Goal: Information Seeking & Learning: Find contact information

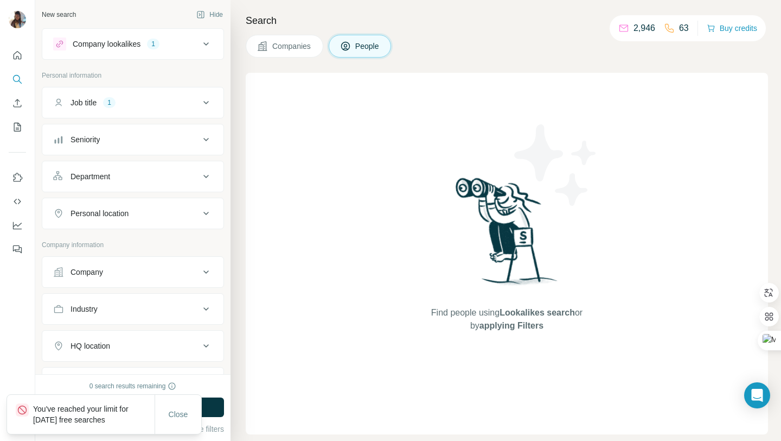
click at [203, 104] on icon at bounding box center [206, 102] width 13 height 13
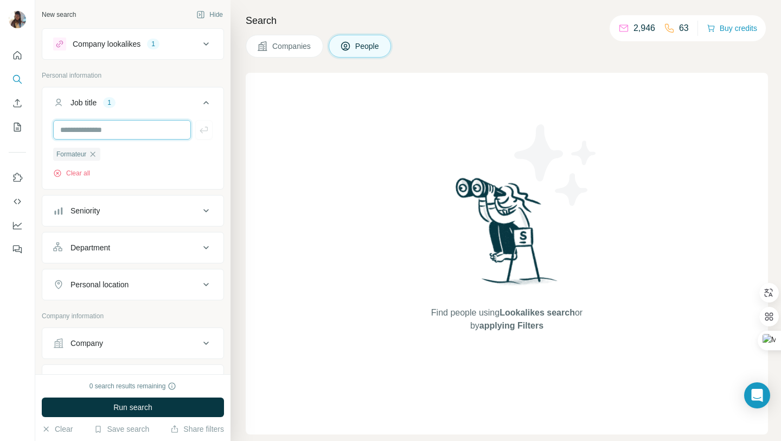
click at [144, 125] on input "text" at bounding box center [122, 130] width 138 height 20
click at [71, 131] on input "**********" at bounding box center [122, 130] width 138 height 20
type input "**********"
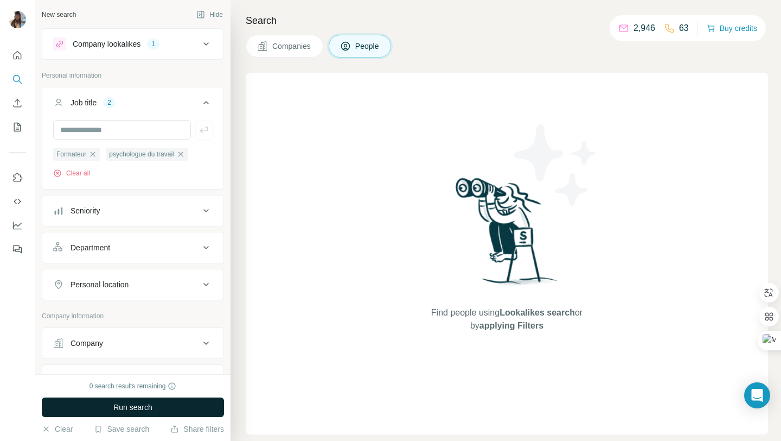
click at [146, 407] on span "Run search" at bounding box center [132, 407] width 39 height 11
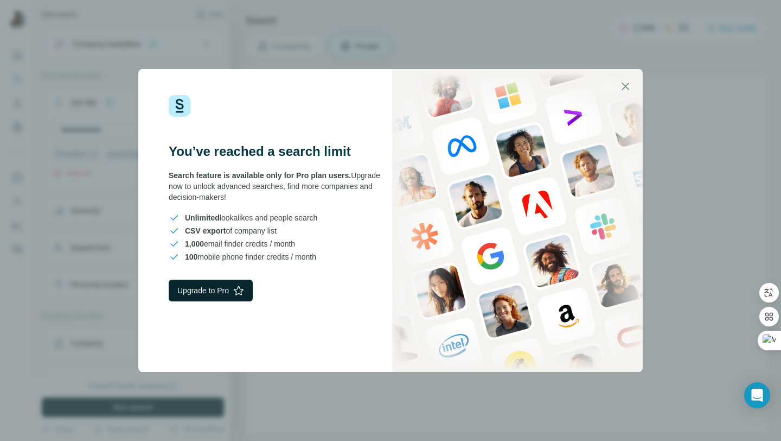
click at [226, 292] on button "Upgrade to Pro" at bounding box center [211, 290] width 84 height 22
click at [628, 85] on icon "button" at bounding box center [625, 86] width 13 height 13
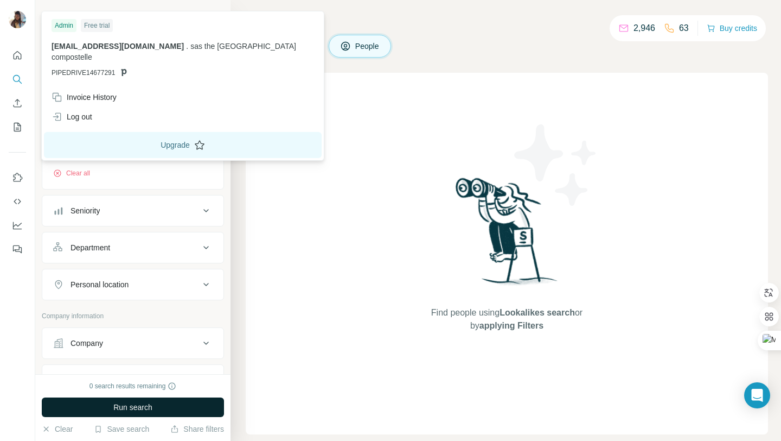
click at [130, 132] on button "Upgrade" at bounding box center [183, 145] width 278 height 26
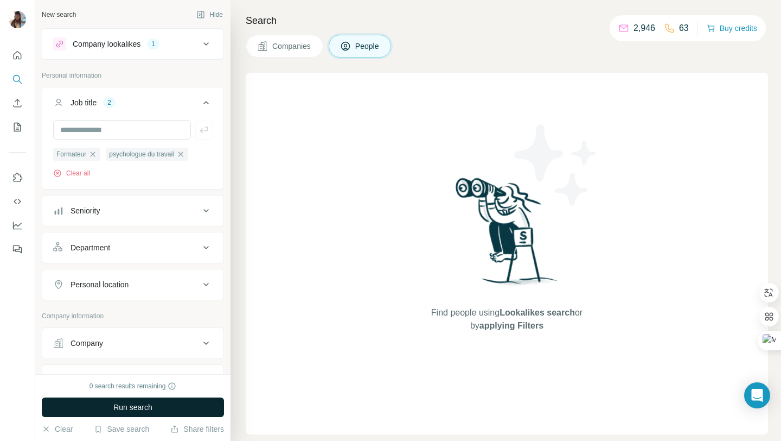
click at [148, 407] on span "Run search" at bounding box center [132, 407] width 39 height 11
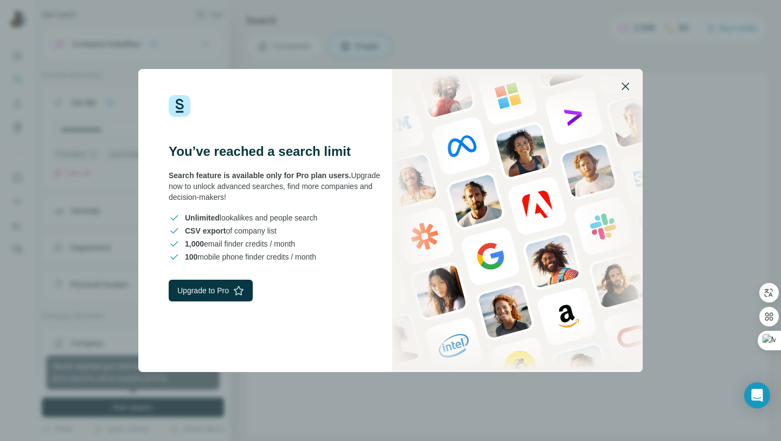
click at [628, 88] on icon "button" at bounding box center [626, 86] width 8 height 8
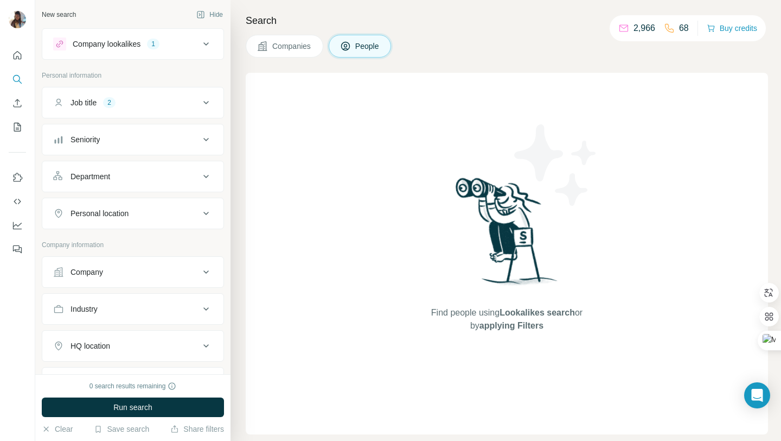
click at [173, 410] on div "Close" at bounding box center [178, 424] width 47 height 39
click at [121, 407] on span "Run search" at bounding box center [132, 407] width 39 height 11
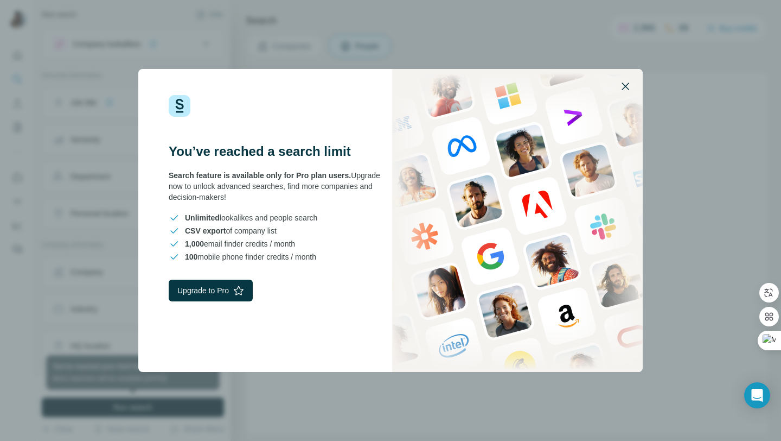
click at [627, 87] on icon "button" at bounding box center [626, 86] width 8 height 8
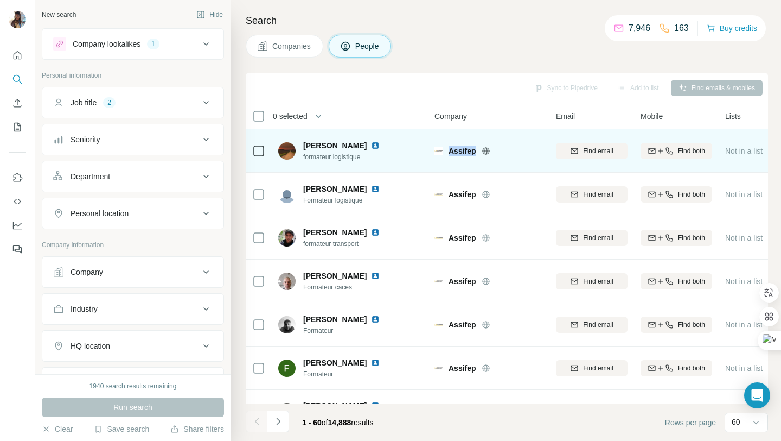
drag, startPoint x: 449, startPoint y: 152, endPoint x: 480, endPoint y: 154, distance: 31.5
click at [480, 154] on div "Assifep" at bounding box center [496, 150] width 94 height 11
copy div "Assifep"
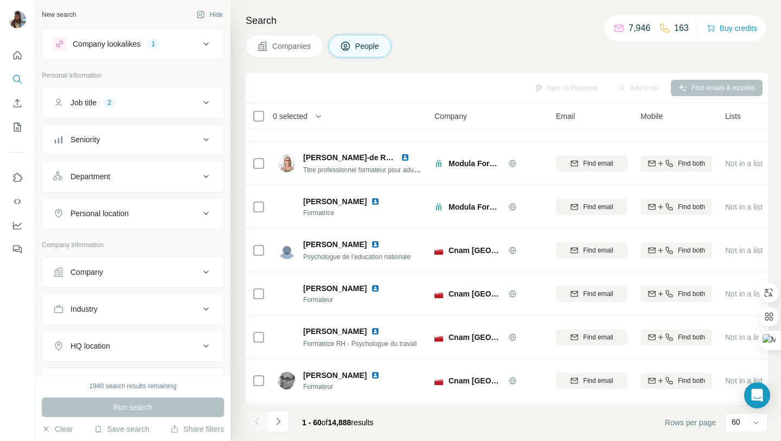
scroll to position [1378, 0]
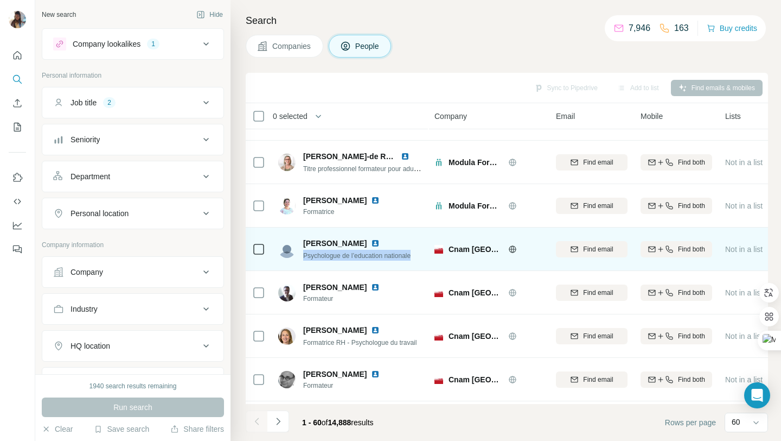
drag, startPoint x: 304, startPoint y: 257, endPoint x: 422, endPoint y: 258, distance: 117.7
click at [422, 258] on div "Cécile ROMAO Psychologue de l’education nationale" at bounding box center [350, 249] width 144 height 30
copy span "Psychologue de l’education nationale"
drag, startPoint x: 450, startPoint y: 250, endPoint x: 500, endPoint y: 250, distance: 49.9
click at [500, 250] on span "Cnam Ile-de-France" at bounding box center [476, 249] width 54 height 11
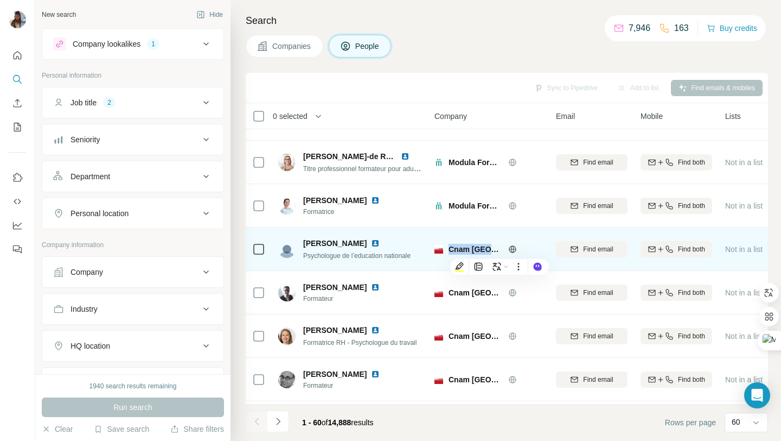
copy span "Cnam Ile-de-F"
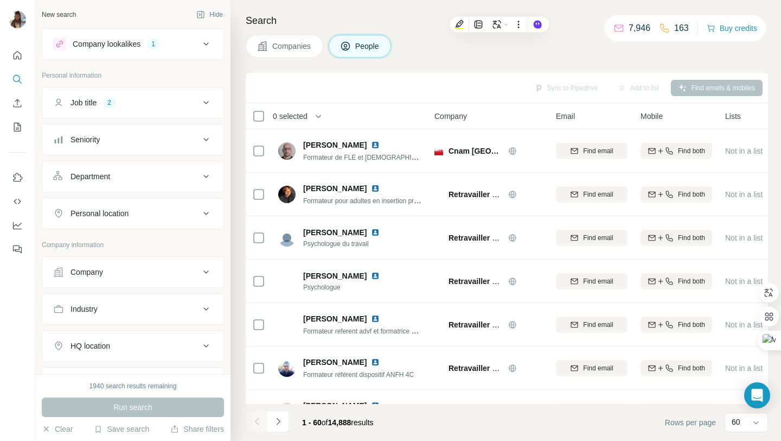
scroll to position [1781, 0]
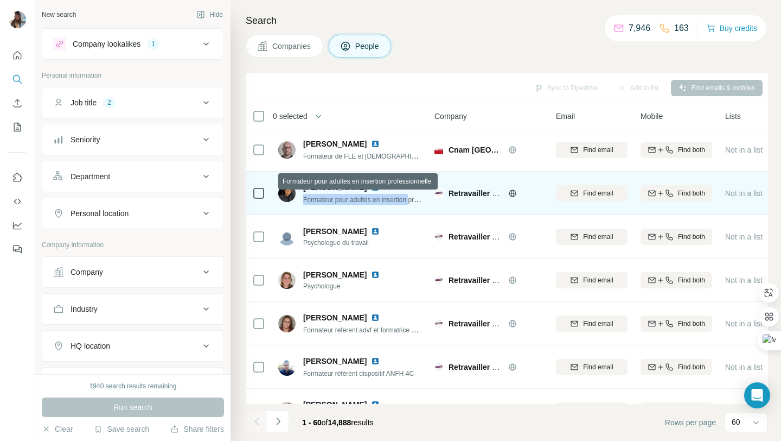
drag, startPoint x: 304, startPoint y: 200, endPoint x: 415, endPoint y: 199, distance: 110.7
click at [415, 199] on span "Formateur pour adultes en insertion professionnelle" at bounding box center [377, 199] width 149 height 9
copy span "Formateur pour adultes en insertion"
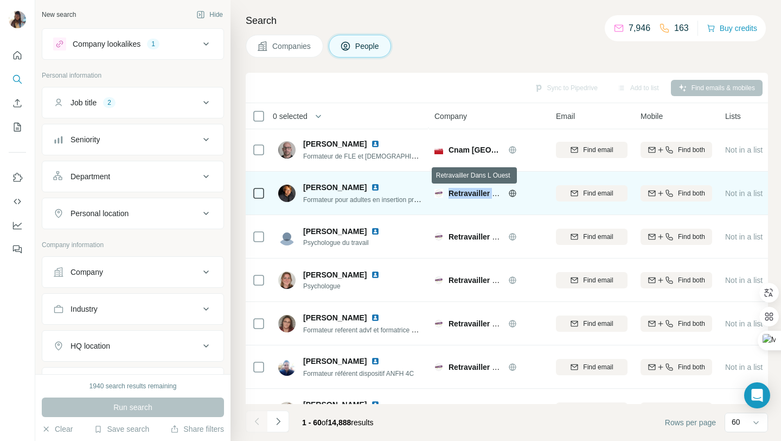
drag, startPoint x: 449, startPoint y: 192, endPoint x: 499, endPoint y: 195, distance: 49.5
click at [499, 195] on span "Retravailler Dans L Ouest" at bounding box center [495, 193] width 92 height 9
copy span "Retravailler D"
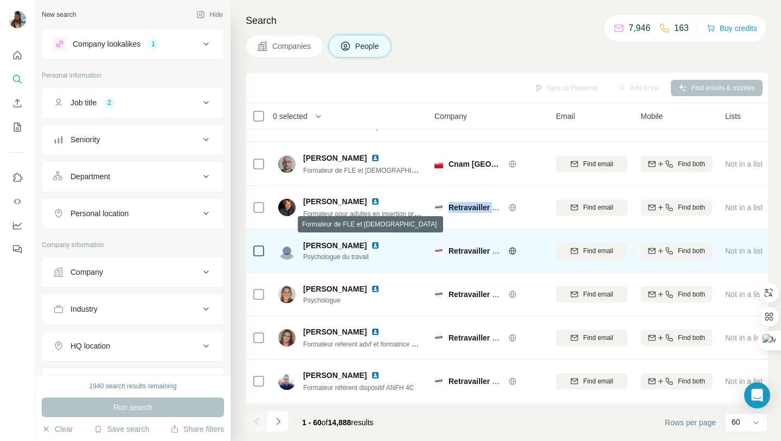
scroll to position [1768, 0]
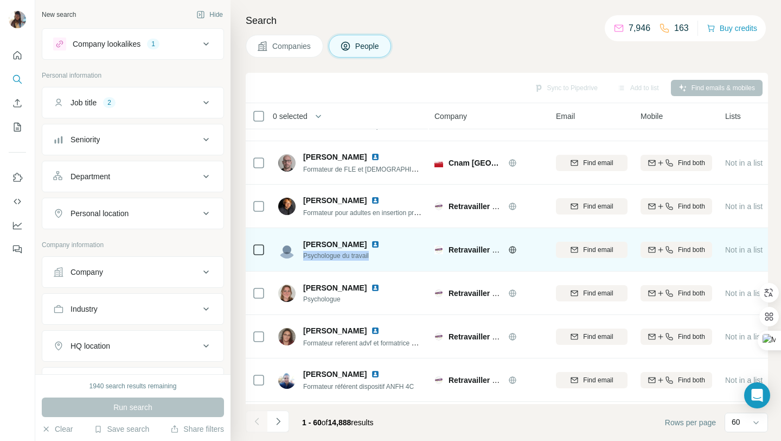
drag, startPoint x: 304, startPoint y: 254, endPoint x: 375, endPoint y: 251, distance: 71.2
click at [375, 251] on div "Agnès JUEL Psychologue du travail" at bounding box center [350, 249] width 144 height 30
copy span "Psychologue du travail"
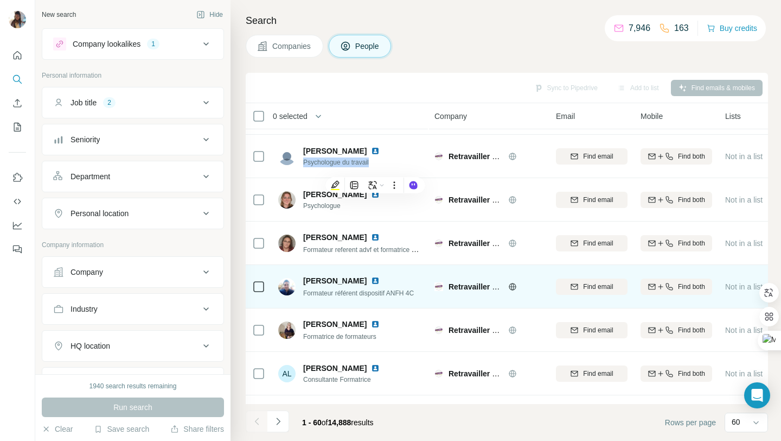
scroll to position [1865, 0]
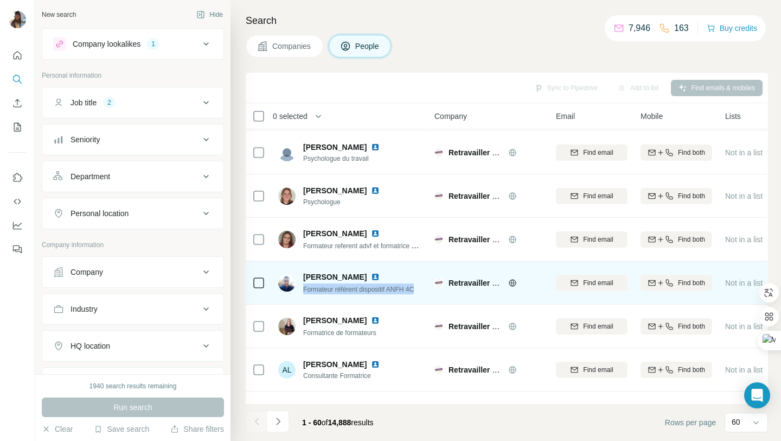
drag, startPoint x: 303, startPoint y: 290, endPoint x: 424, endPoint y: 293, distance: 121.6
click at [424, 293] on td "Antoine Neveu Formateur référent dispositif ANFH 4C" at bounding box center [350, 282] width 157 height 43
copy span "Formateur référent dispositif ANFH 4C"
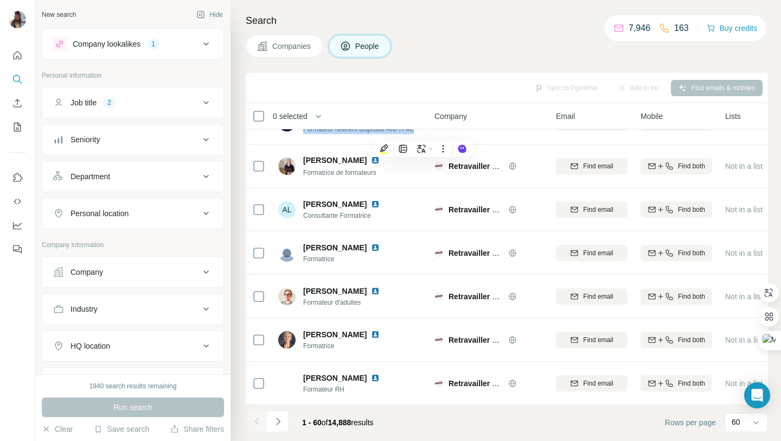
scroll to position [2026, 0]
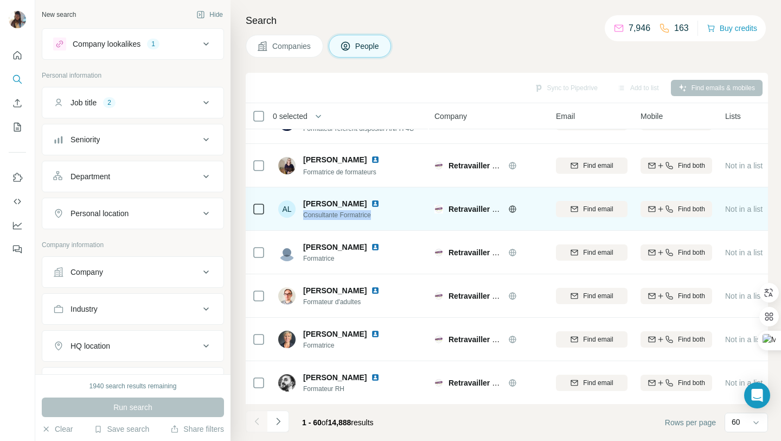
drag, startPoint x: 304, startPoint y: 216, endPoint x: 381, endPoint y: 214, distance: 77.1
click at [381, 214] on div "AL Aurélie L.R Consultante Formatrice" at bounding box center [350, 209] width 144 height 30
copy span "Consultante Formatrice"
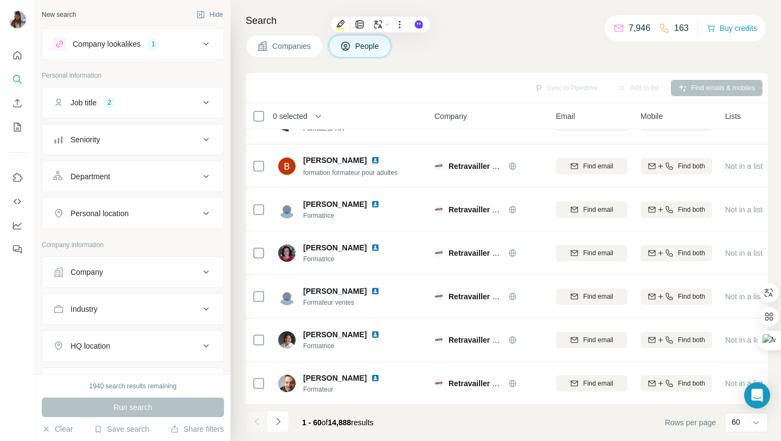
scroll to position [2330, 0]
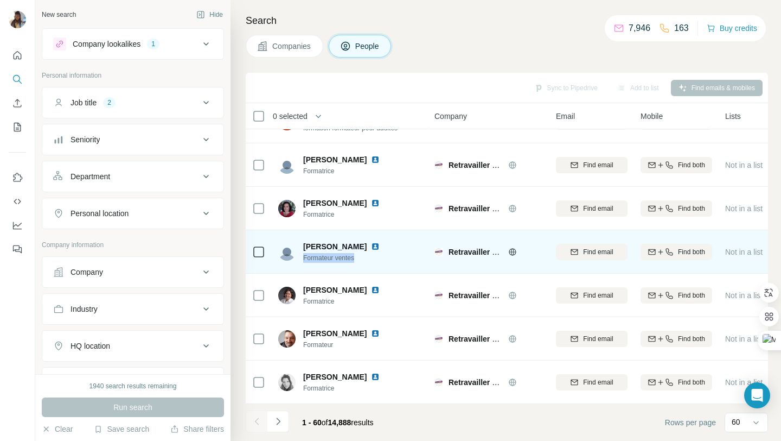
drag, startPoint x: 305, startPoint y: 259, endPoint x: 365, endPoint y: 258, distance: 59.7
click at [365, 258] on span "Formateur ventes" at bounding box center [348, 258] width 90 height 10
copy span "Formateur ventes"
